Goal: Register for event/course

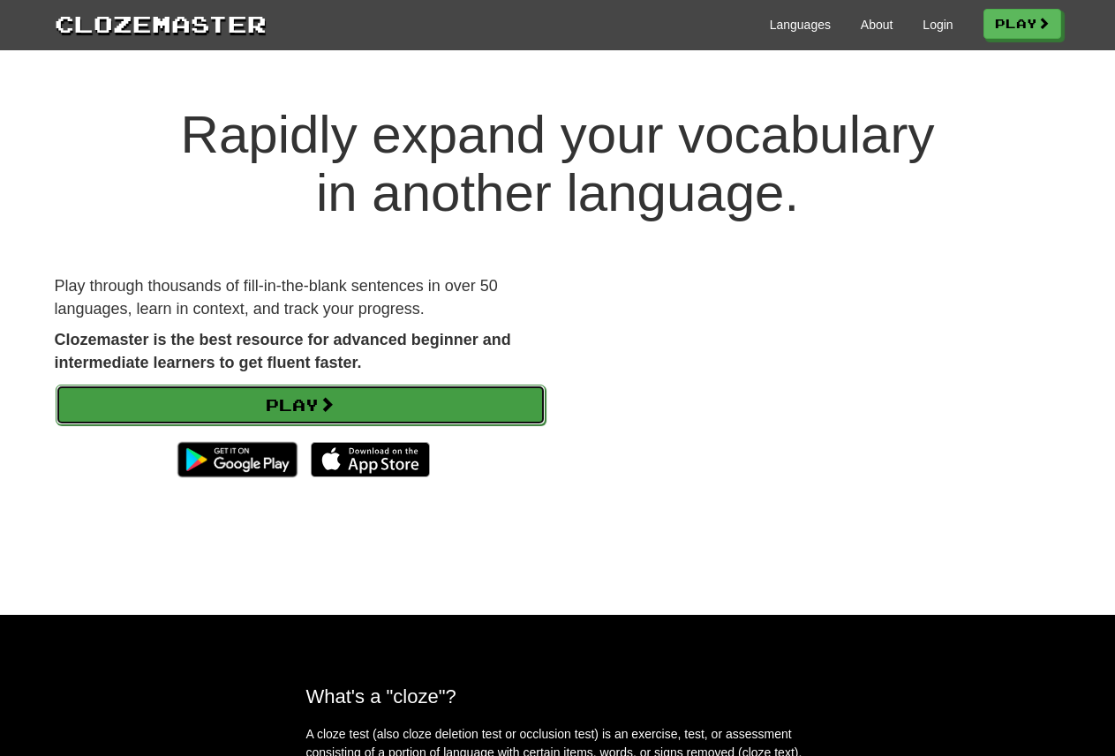
click at [300, 402] on link "Play" at bounding box center [301, 405] width 490 height 41
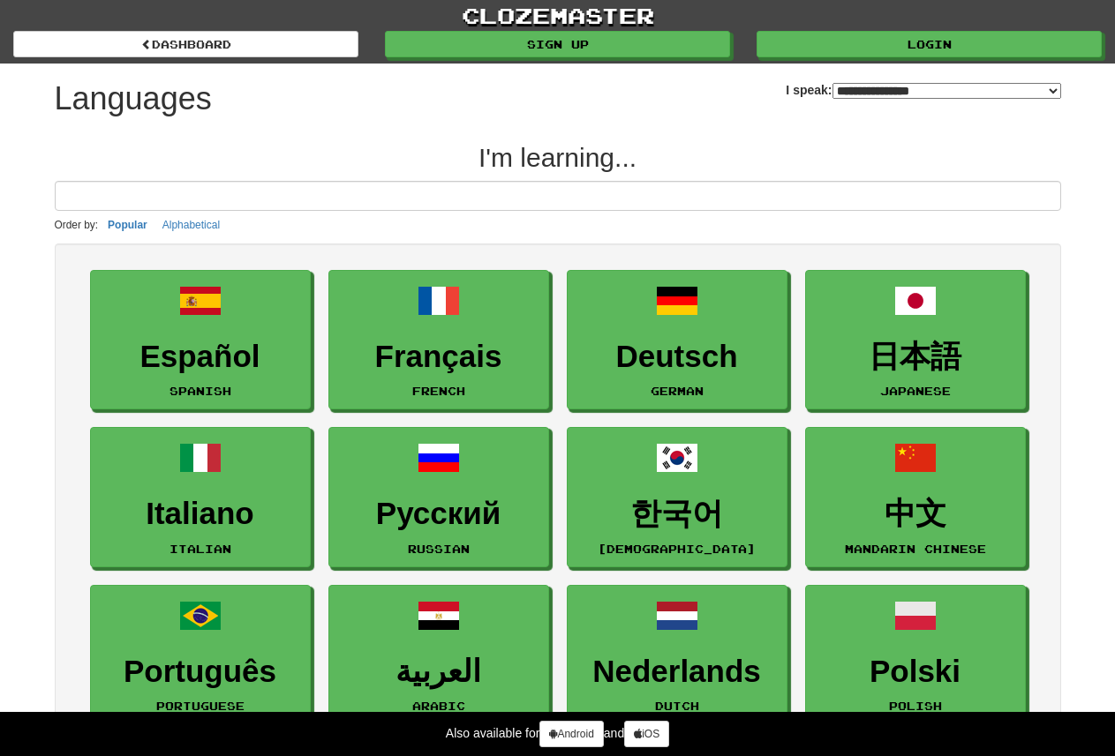
select select "*******"
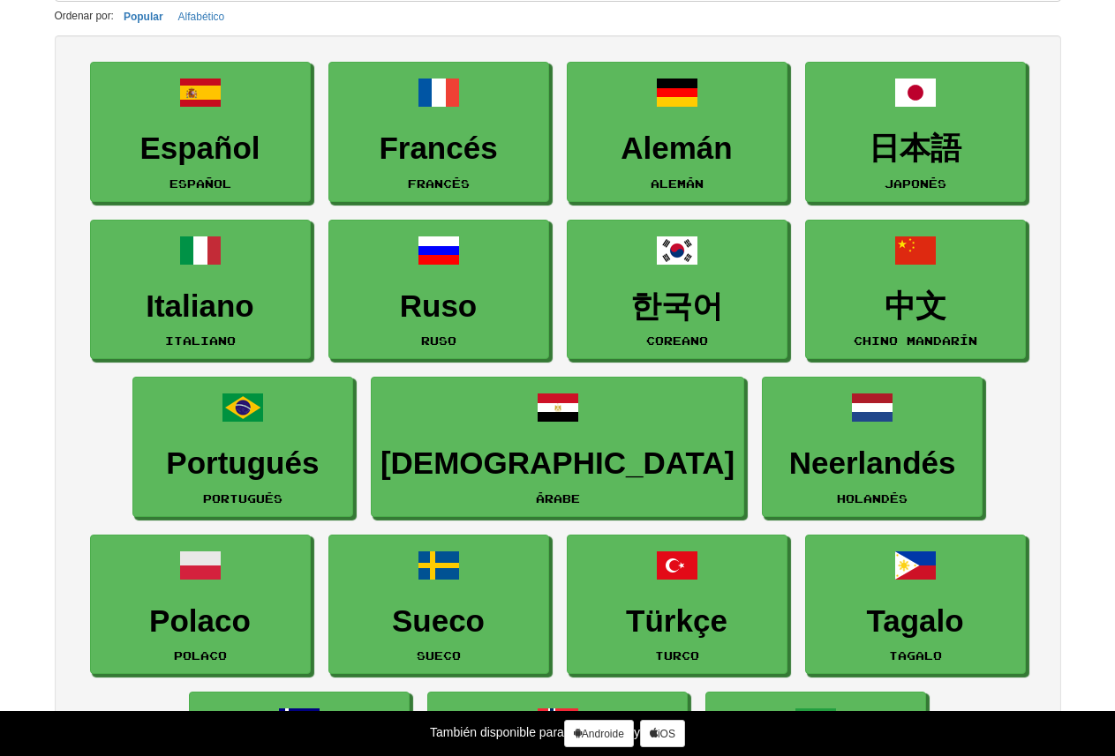
scroll to position [88, 0]
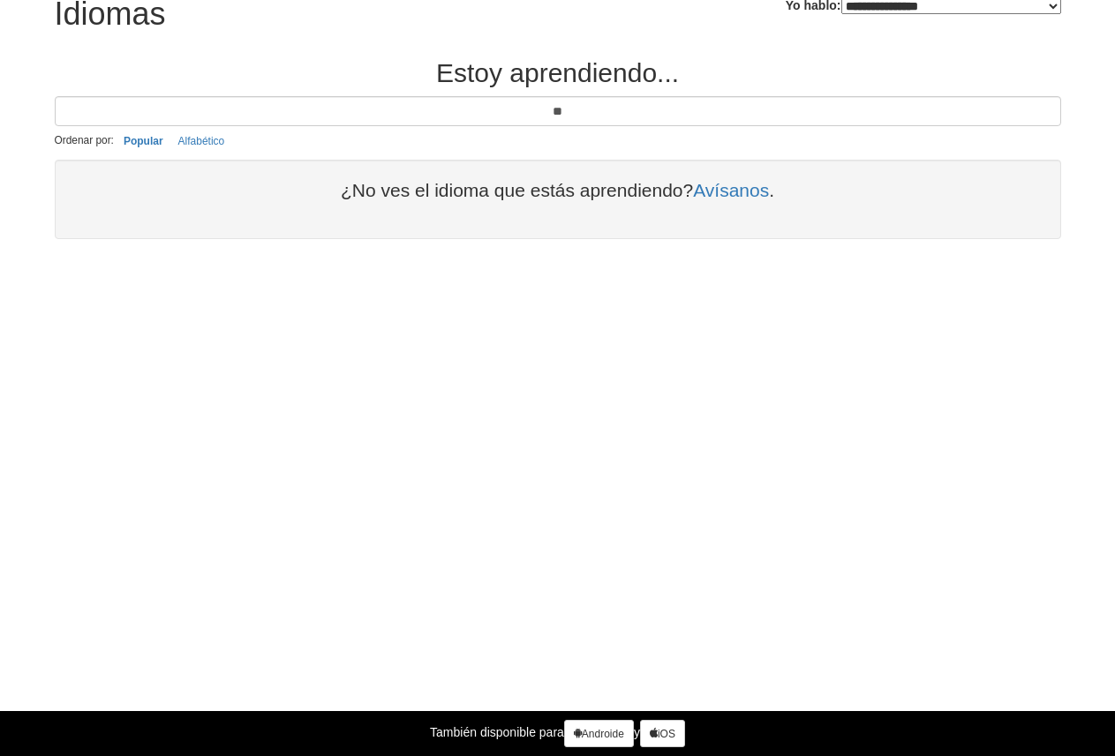
type input "*"
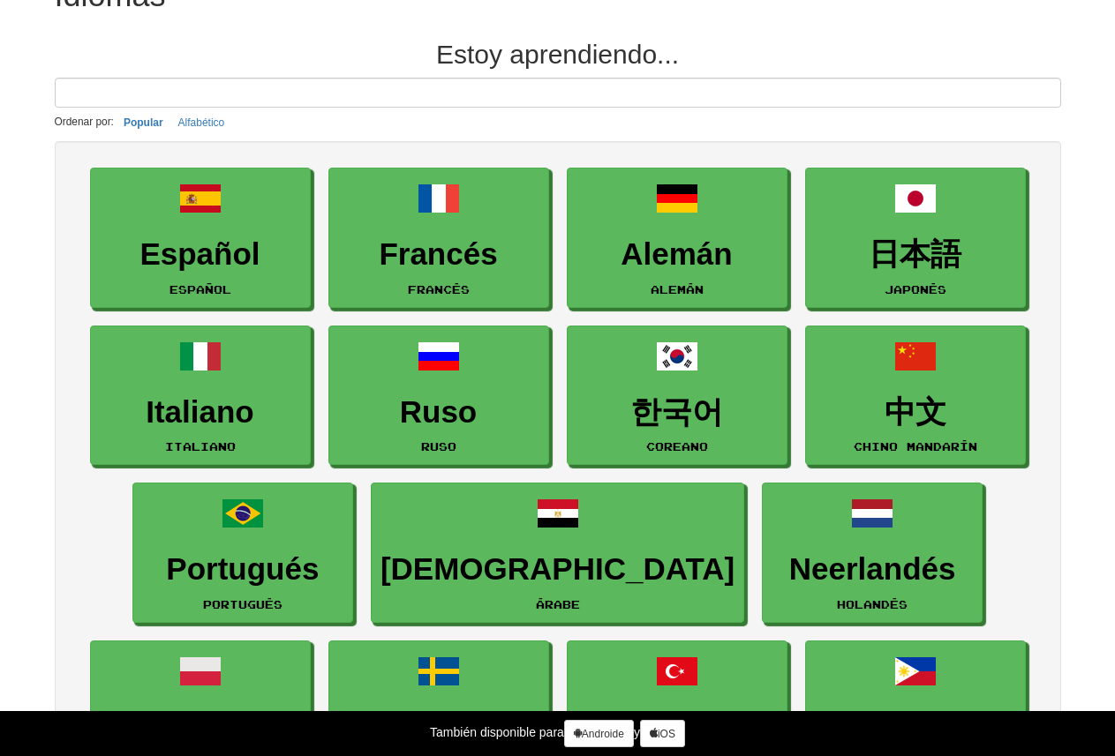
scroll to position [0, 0]
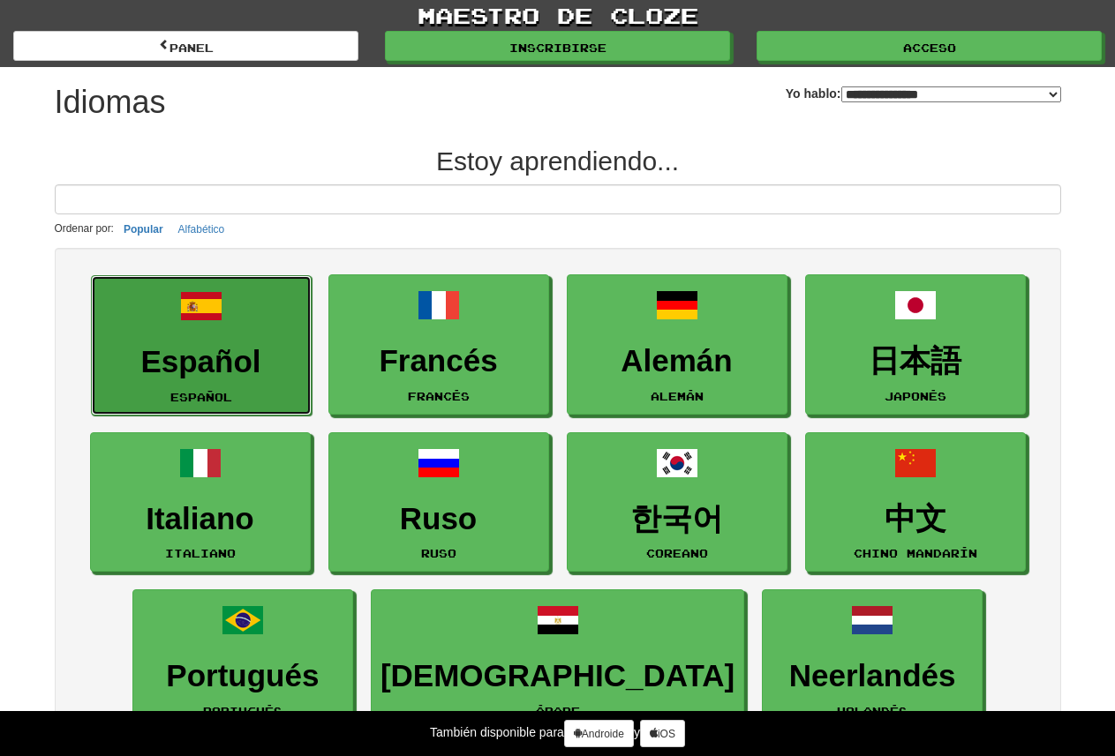
click at [217, 358] on font "Español" at bounding box center [200, 361] width 120 height 34
